Goal: Task Accomplishment & Management: Complete application form

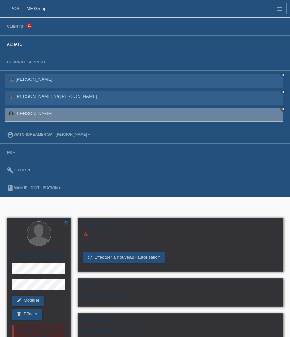
click at [14, 46] on link "Achats" at bounding box center [14, 44] width 22 height 4
click at [17, 27] on link "Clients" at bounding box center [14, 26] width 23 height 4
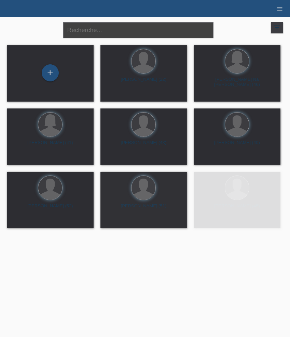
click at [150, 35] on input "text" at bounding box center [138, 30] width 150 height 16
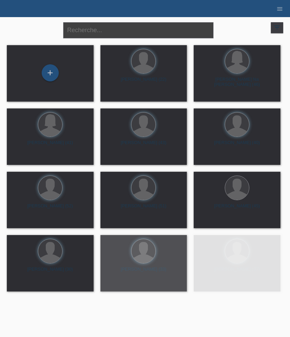
paste input "Hottinger"
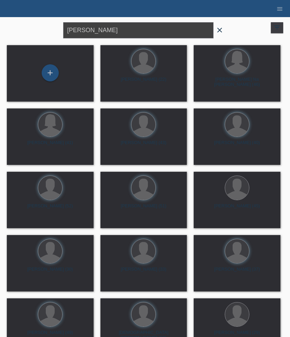
type input "Hottinger"
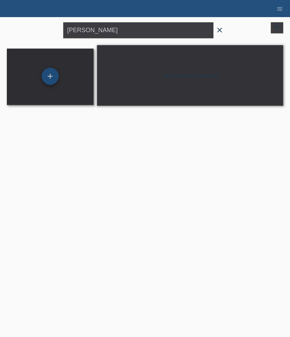
click at [55, 71] on div "+" at bounding box center [50, 76] width 17 height 17
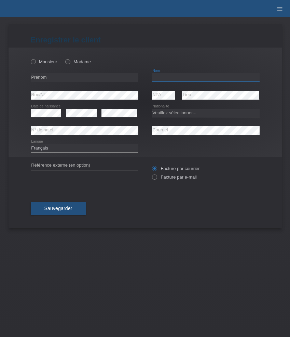
click at [178, 79] on input "text" at bounding box center [206, 77] width 108 height 9
paste input "Hottinger"
type input "Hottinger"
click at [77, 75] on input "text" at bounding box center [85, 77] width 108 height 9
paste input "Adrian"
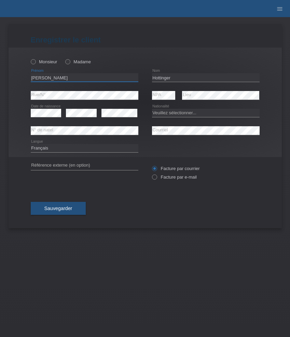
type input "Adrian"
click at [47, 59] on div "Monsieur Madame" at bounding box center [85, 62] width 108 height 14
click at [45, 63] on label "Monsieur" at bounding box center [44, 61] width 27 height 5
click at [35, 63] on input "Monsieur" at bounding box center [33, 61] width 4 height 4
radio input "true"
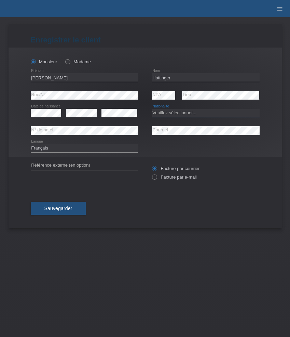
click at [161, 111] on select "Veuillez sélectionner... Suisse Allemagne Autriche Liechtenstein ------------ A…" at bounding box center [206, 113] width 108 height 8
select select "CH"
click at [152, 109] on select "Veuillez sélectionner... Suisse Allemagne Autriche Liechtenstein ------------ A…" at bounding box center [206, 113] width 108 height 8
click at [78, 146] on select "Deutsch Français Italiano English" at bounding box center [85, 148] width 108 height 8
select select "de"
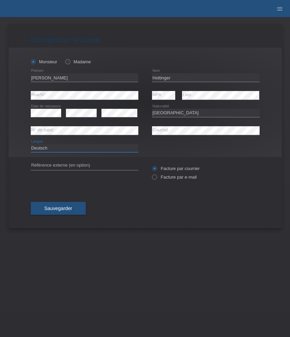
click at [31, 144] on select "Deutsch Français Italiano English" at bounding box center [85, 148] width 108 height 8
click at [171, 178] on label "Facture par e-mail" at bounding box center [174, 176] width 45 height 5
click at [157, 178] on input "Facture par e-mail" at bounding box center [154, 178] width 4 height 9
radio input "true"
click at [60, 208] on span "Sauvegarder" at bounding box center [58, 207] width 28 height 5
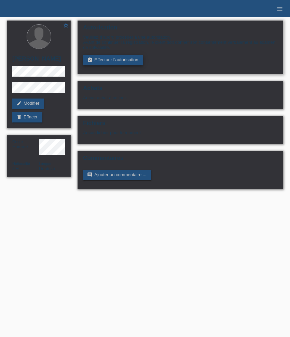
click at [123, 60] on link "assignment_turned_in Effectuer l’autorisation" at bounding box center [113, 60] width 60 height 10
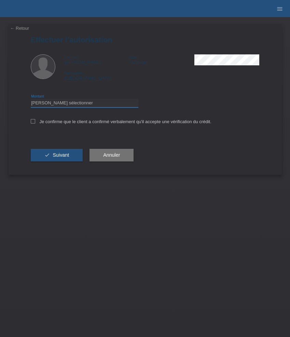
click at [99, 106] on select "Veuillez sélectionner CHF 1.00 - CHF 499.00 CHF 500.00 - CHF 1'999.00 CHF 2'000…" at bounding box center [85, 103] width 108 height 8
select select "3"
click at [31, 100] on select "Veuillez sélectionner CHF 1.00 - CHF 499.00 CHF 500.00 - CHF 1'999.00 CHF 2'000…" at bounding box center [85, 103] width 108 height 8
click at [93, 122] on label "Je confirme que le client a confirmé verbalement qu'il accepte une vérification…" at bounding box center [121, 121] width 181 height 5
click at [35, 122] on input "Je confirme que le client a confirmé verbalement qu'il accepte une vérification…" at bounding box center [33, 121] width 4 height 4
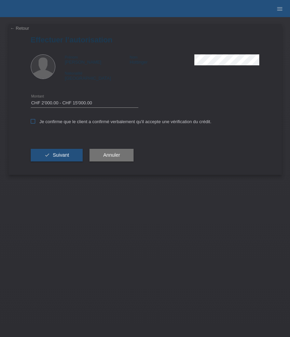
checkbox input "true"
click at [67, 158] on span "Suivant" at bounding box center [61, 154] width 16 height 5
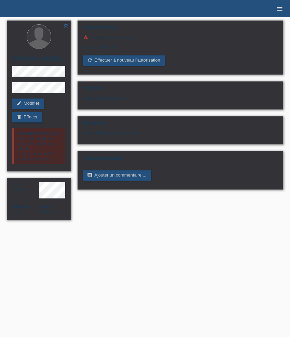
click at [281, 9] on icon "menu" at bounding box center [279, 8] width 7 height 7
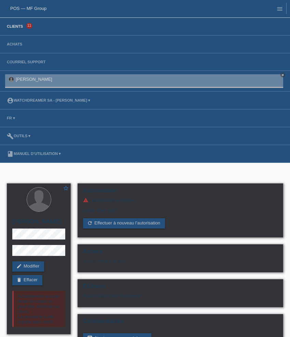
click at [22, 25] on link "Clients" at bounding box center [14, 26] width 23 height 4
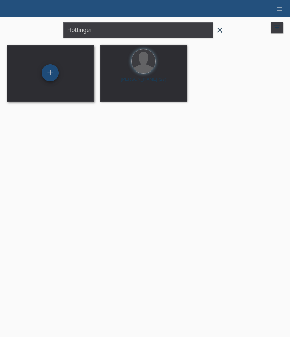
click at [53, 66] on div "+" at bounding box center [50, 72] width 17 height 17
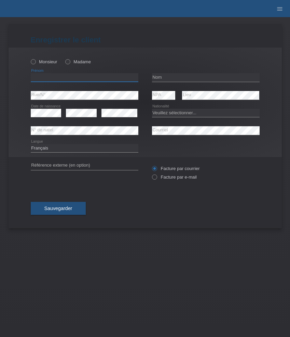
click at [76, 78] on input "text" at bounding box center [85, 77] width 108 height 9
paste input "[PERSON_NAME]"
type input "[PERSON_NAME]"
click at [44, 64] on label "Monsieur" at bounding box center [44, 61] width 27 height 5
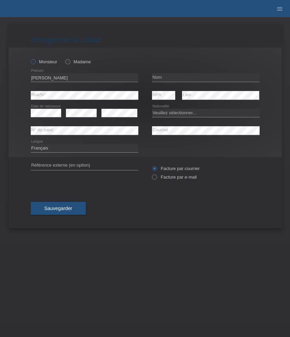
click at [35, 64] on input "Monsieur" at bounding box center [33, 61] width 4 height 4
radio input "true"
click at [171, 75] on input "text" at bounding box center [206, 77] width 108 height 9
paste input "Fazliu"
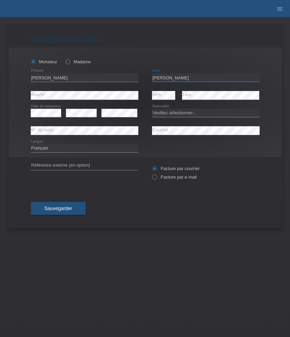
type input "Fazliu"
click at [163, 110] on select "Veuillez sélectionner... Suisse Allemagne Autriche Liechtenstein ------------ A…" at bounding box center [206, 113] width 108 height 8
select select "CH"
click at [152, 109] on select "Veuillez sélectionner... Suisse Allemagne Autriche Liechtenstein ------------ A…" at bounding box center [206, 113] width 108 height 8
click at [105, 149] on select "Deutsch Français Italiano English" at bounding box center [85, 148] width 108 height 8
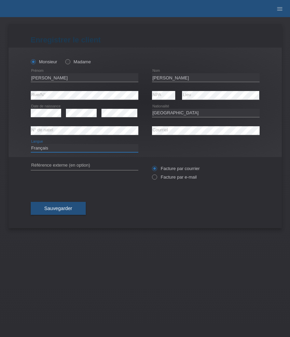
select select "it"
click at [31, 144] on select "Deutsch Français Italiano English" at bounding box center [85, 148] width 108 height 8
click at [163, 178] on label "Facture par e-mail" at bounding box center [174, 176] width 45 height 5
click at [157, 178] on input "Facture par e-mail" at bounding box center [154, 178] width 4 height 9
radio input "true"
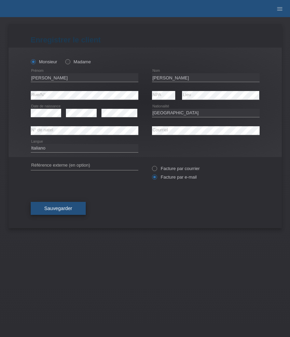
click at [73, 213] on button "Sauvegarder" at bounding box center [58, 208] width 55 height 13
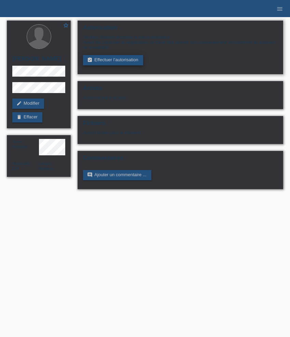
click at [105, 62] on link "assignment_turned_in Effectuer l’autorisation" at bounding box center [113, 60] width 60 height 10
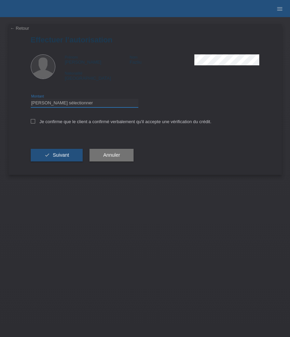
click at [97, 105] on select "Veuillez sélectionner CHF 1.00 - CHF 499.00 CHF 500.00 - CHF 1'999.00 CHF 2'000…" at bounding box center [85, 103] width 108 height 8
select select "3"
click at [31, 100] on select "Veuillez sélectionner CHF 1.00 - CHF 499.00 CHF 500.00 - CHF 1'999.00 CHF 2'000…" at bounding box center [85, 103] width 108 height 8
click at [99, 123] on label "Je confirme que le client a confirmé verbalement qu'il accepte une vérification…" at bounding box center [121, 121] width 181 height 5
click at [35, 123] on input "Je confirme que le client a confirmé verbalement qu'il accepte une vérification…" at bounding box center [33, 121] width 4 height 4
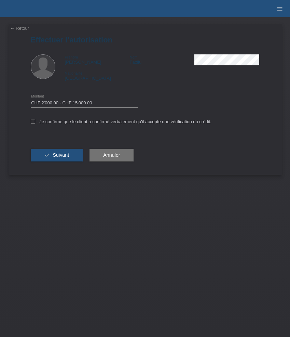
checkbox input "true"
click at [69, 157] on span "Suivant" at bounding box center [61, 154] width 16 height 5
